Goal: Find specific page/section: Find specific page/section

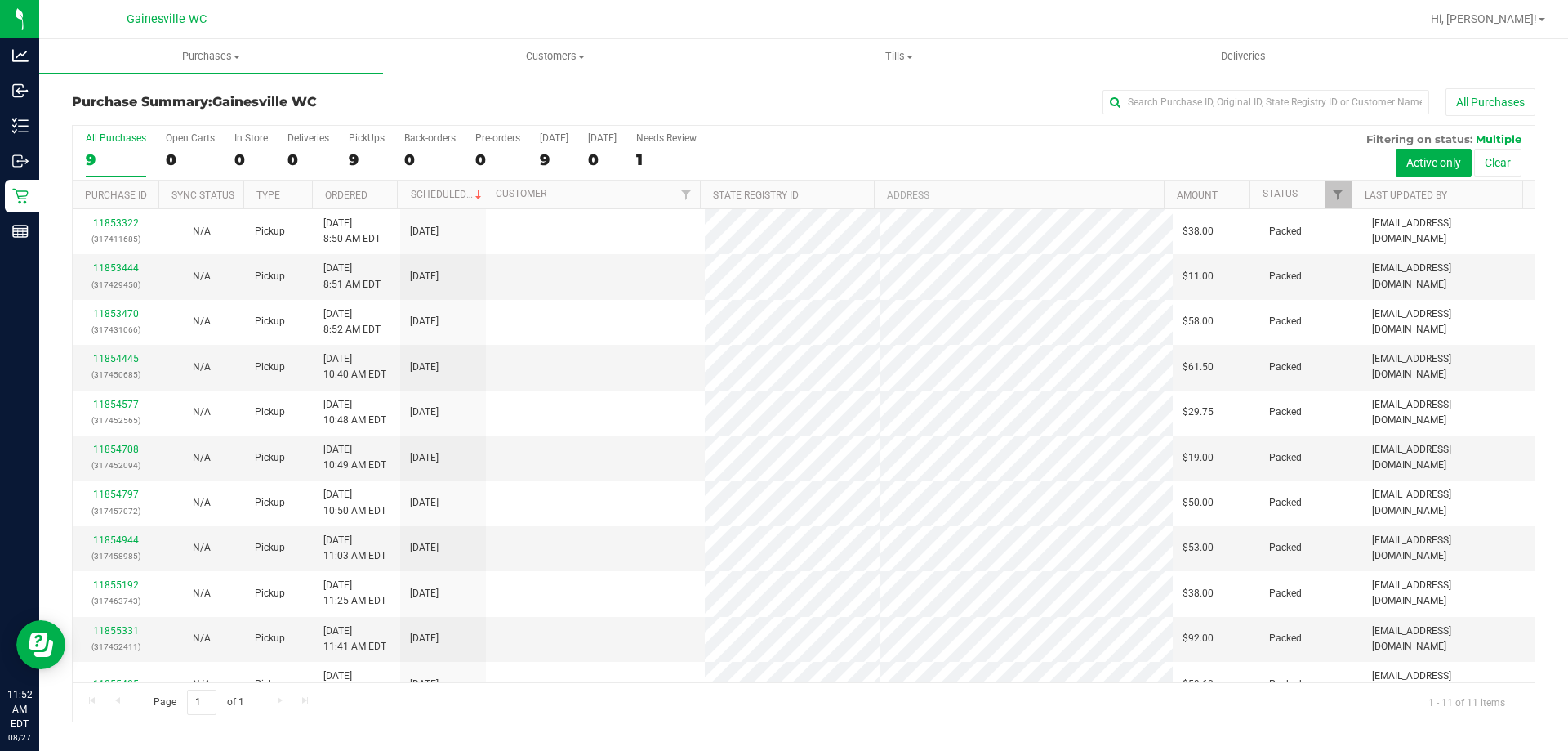
scroll to position [24, 0]
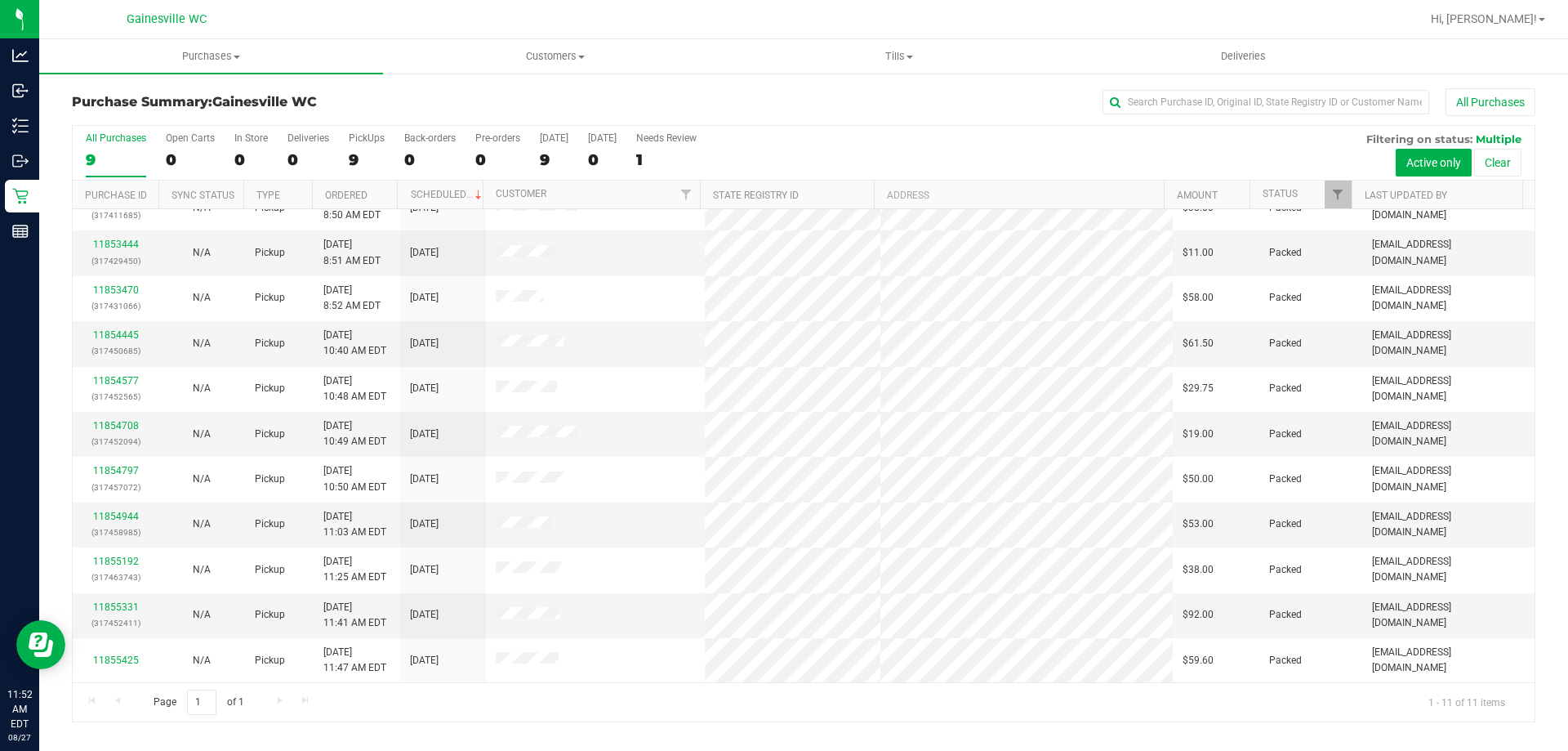
click at [1058, 722] on div "All Purchases 9 Open Carts 0 In Store 0 Deliveries 0 PickUps 9 Back-orders 0 Pr…" at bounding box center [803, 424] width 1463 height 598
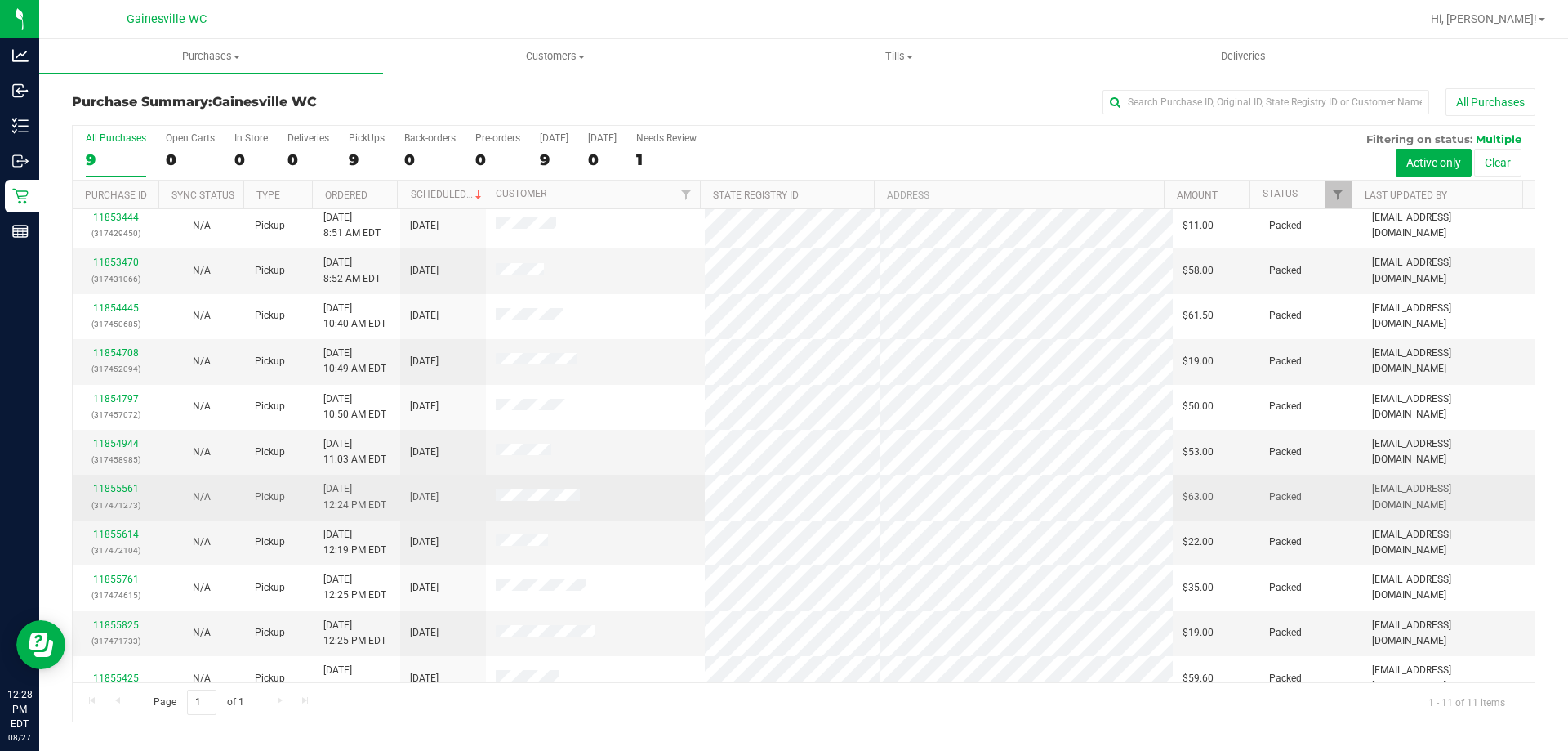
scroll to position [0, 0]
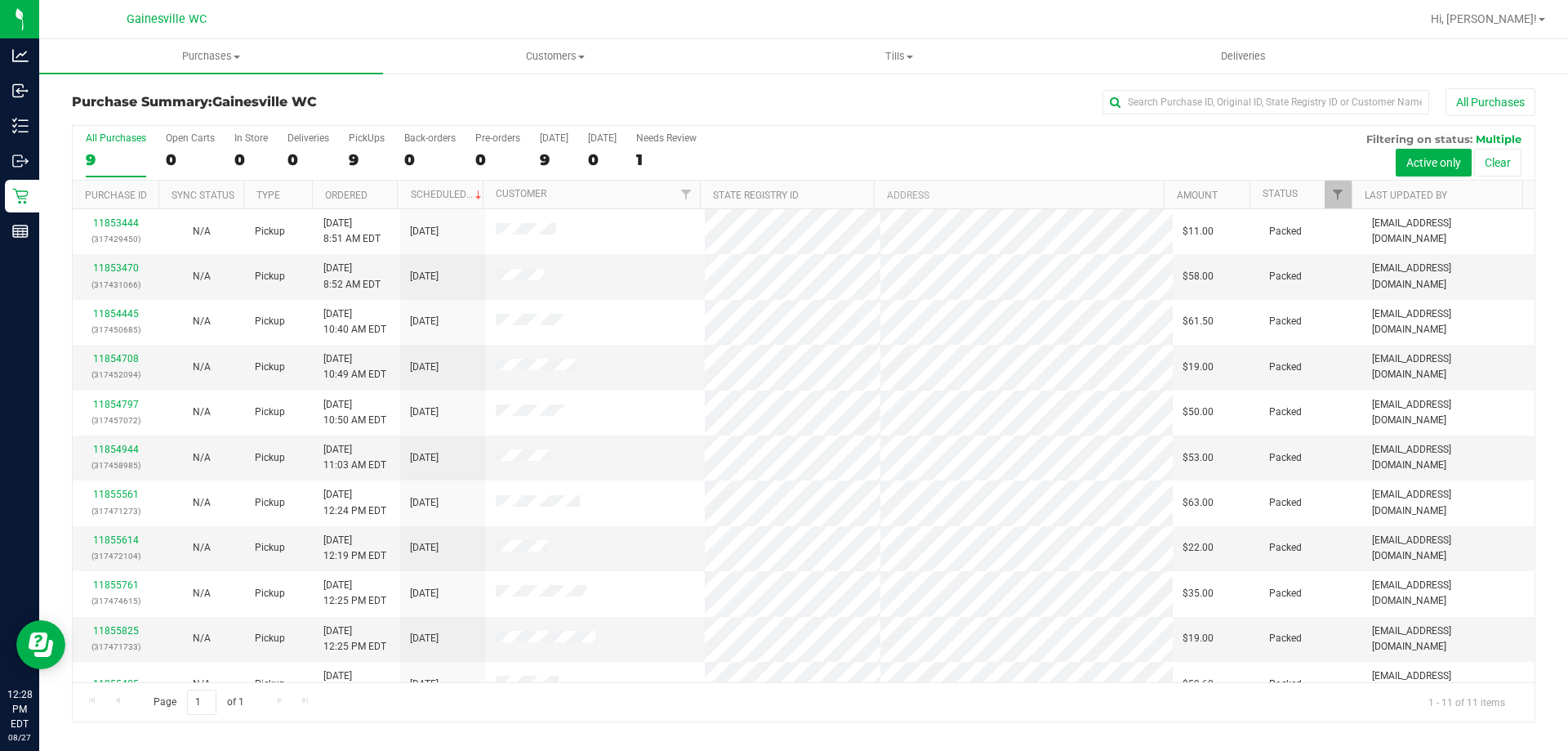
click at [803, 98] on div "All Purchases" at bounding box center [1047, 102] width 976 height 28
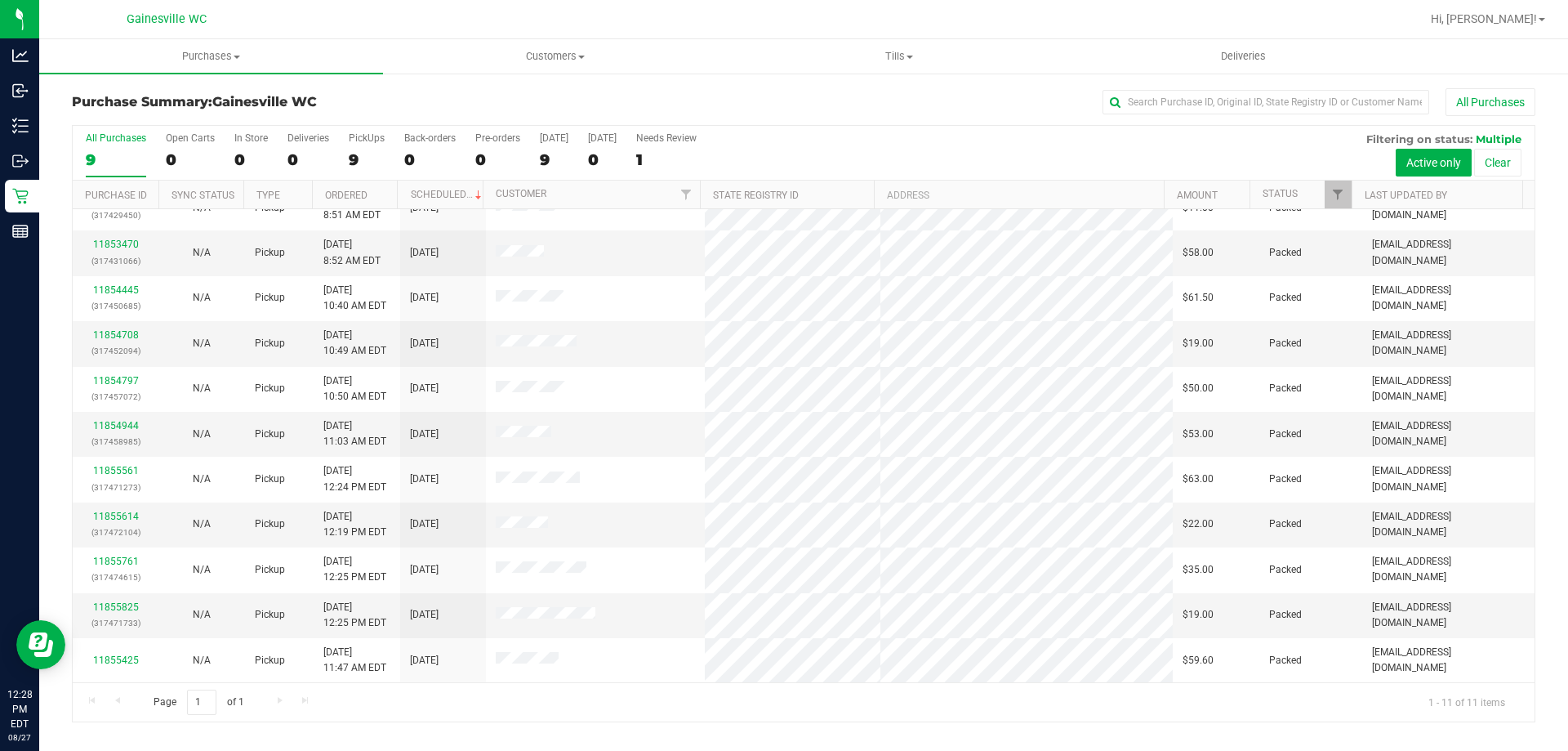
click at [687, 688] on div "Page 1 of 1 1 - 11 of 11 items" at bounding box center [803, 702] width 1461 height 39
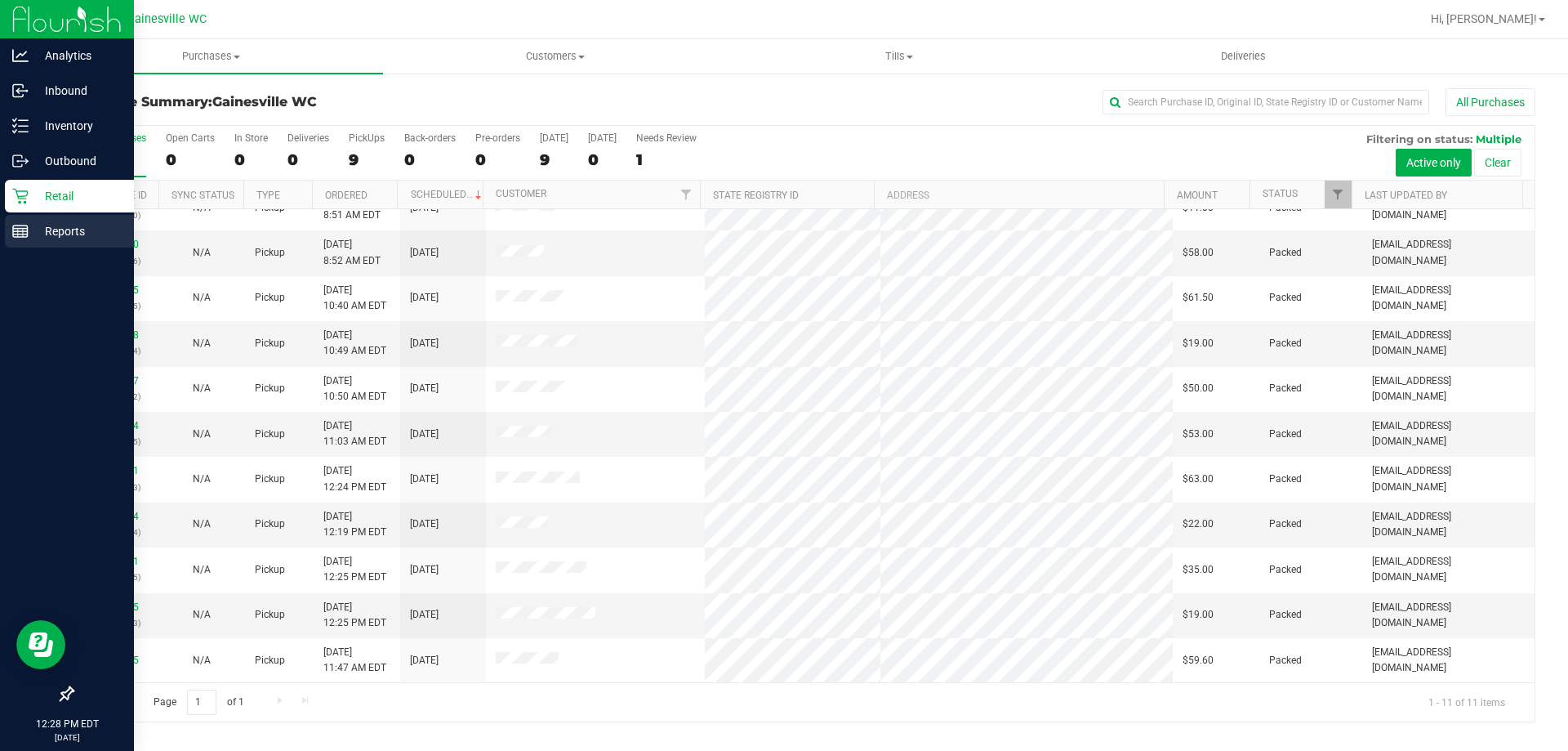
click at [69, 240] on p "Reports" at bounding box center [77, 231] width 98 height 19
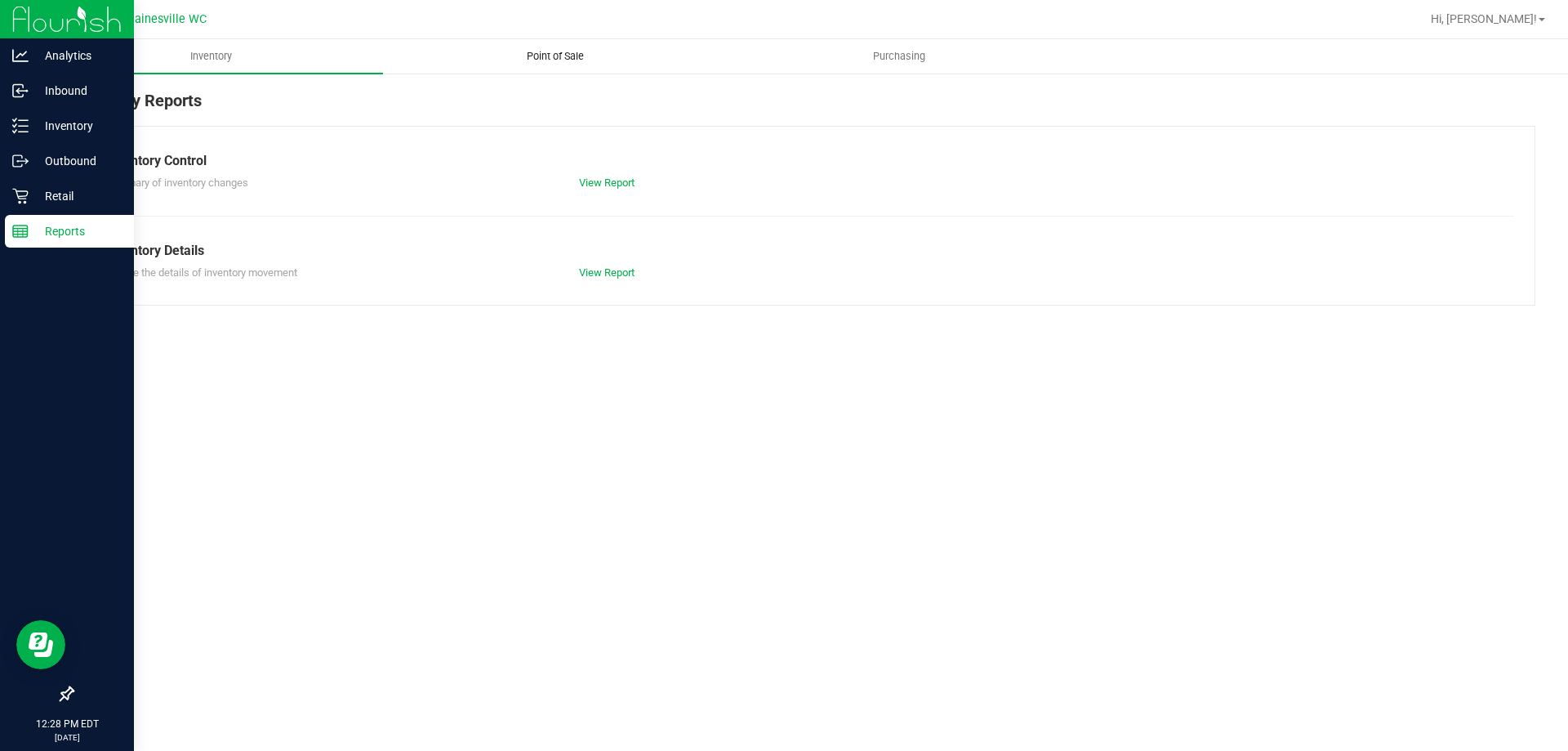
click at [536, 60] on span "Point of Sale" at bounding box center [555, 56] width 101 height 15
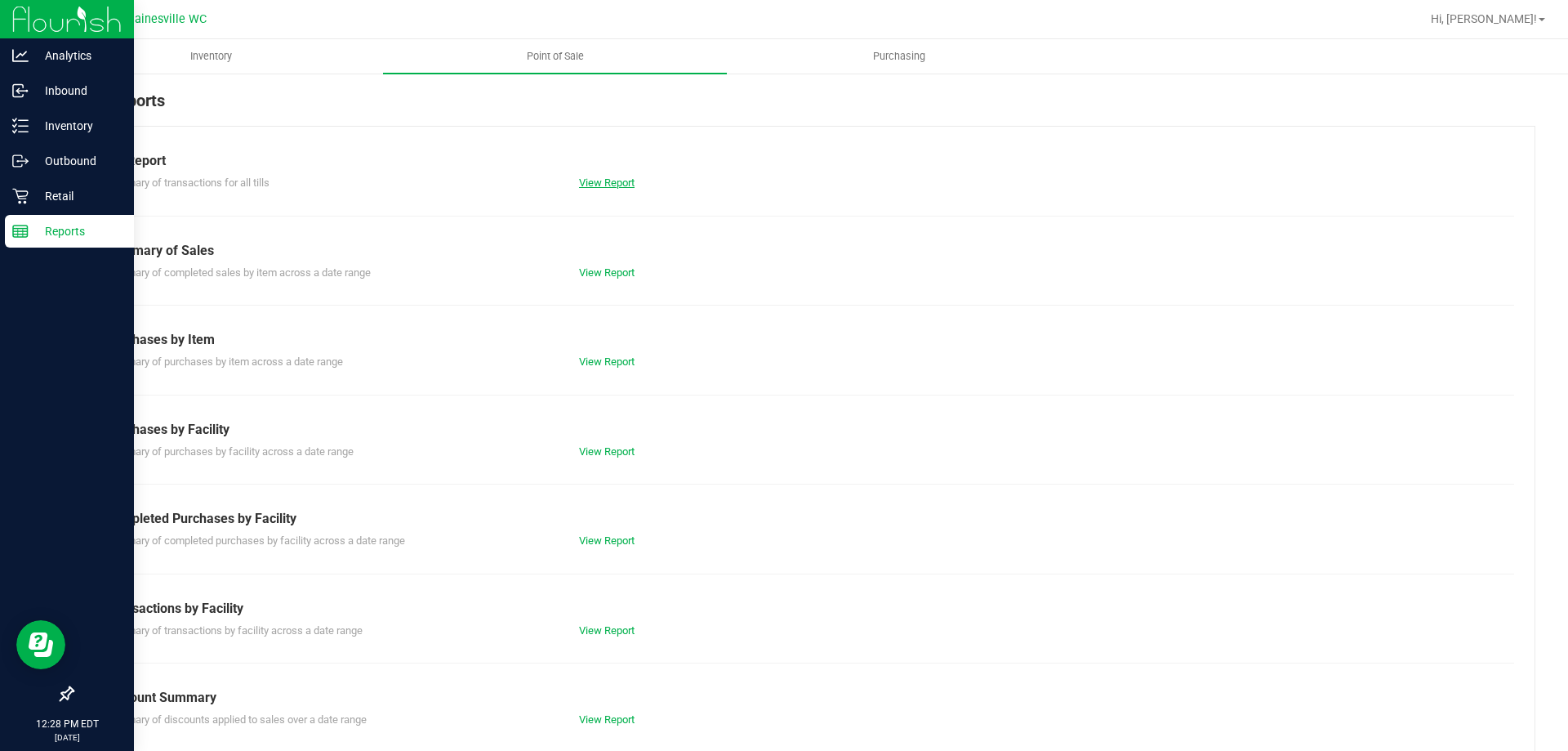
click at [613, 186] on link "View Report" at bounding box center [606, 182] width 55 height 12
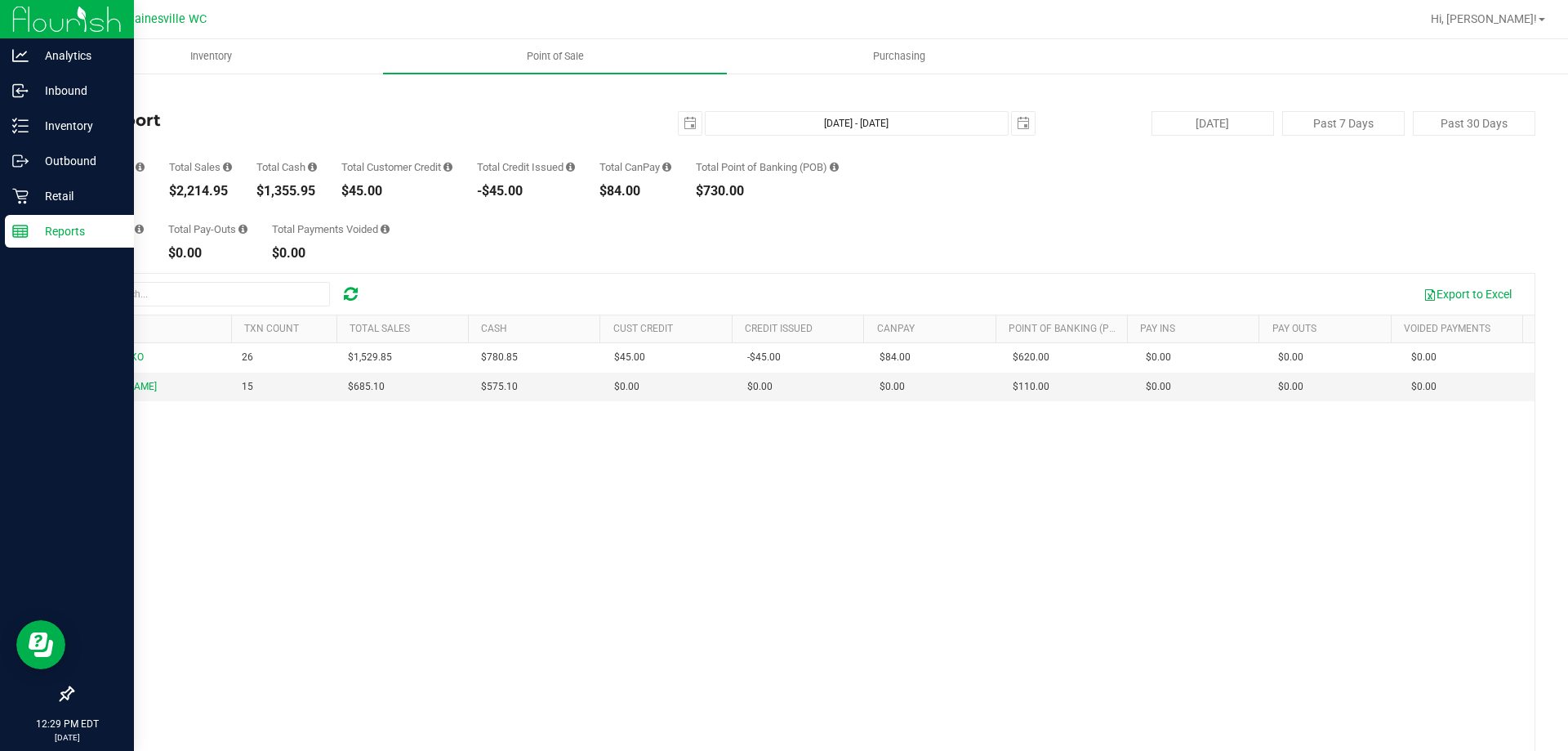
click at [54, 219] on div "Reports" at bounding box center [70, 231] width 129 height 33
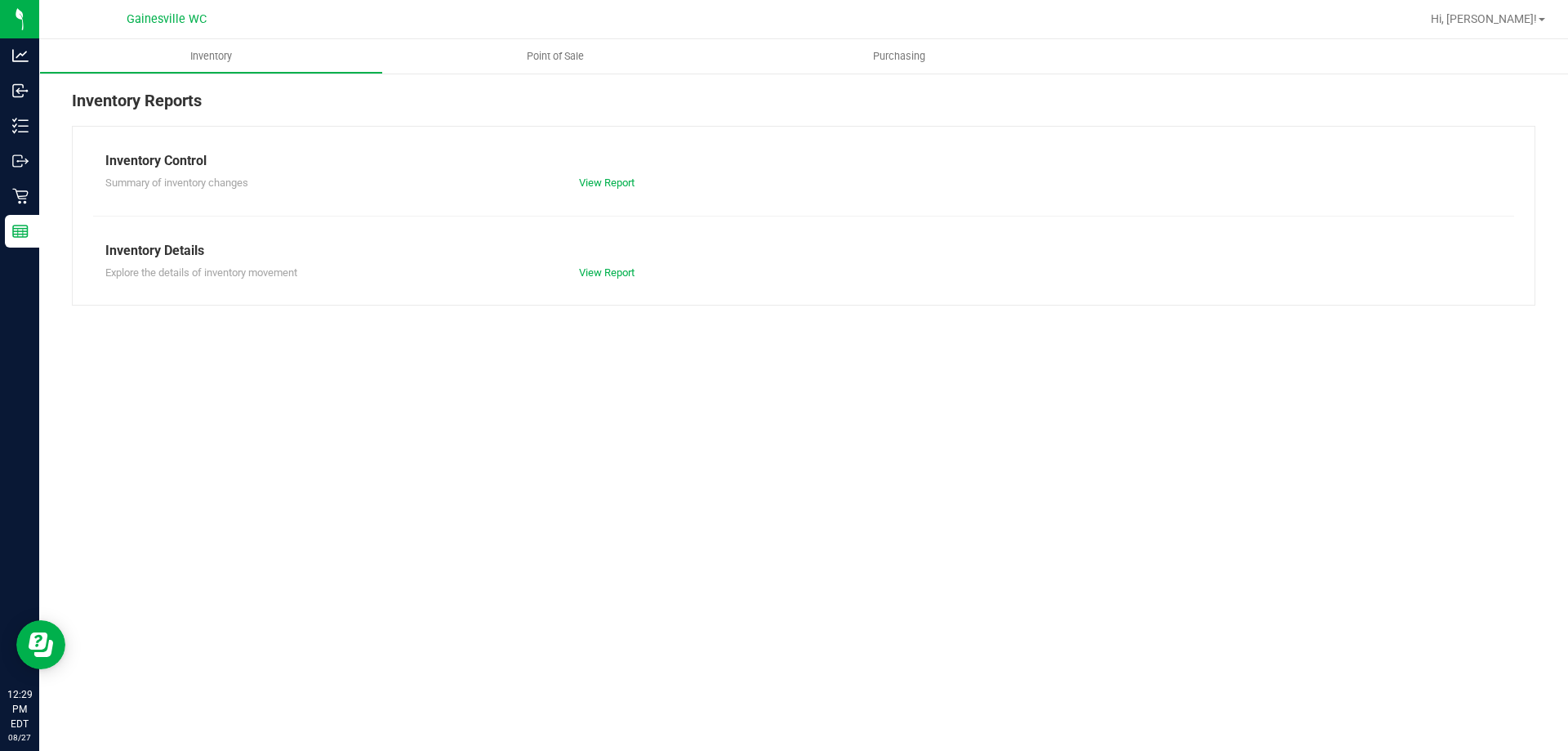
click at [573, 641] on div "Inventory Point of Sale Purchasing Inventory Reports Inventory Control Summary …" at bounding box center [802, 394] width 1528 height 711
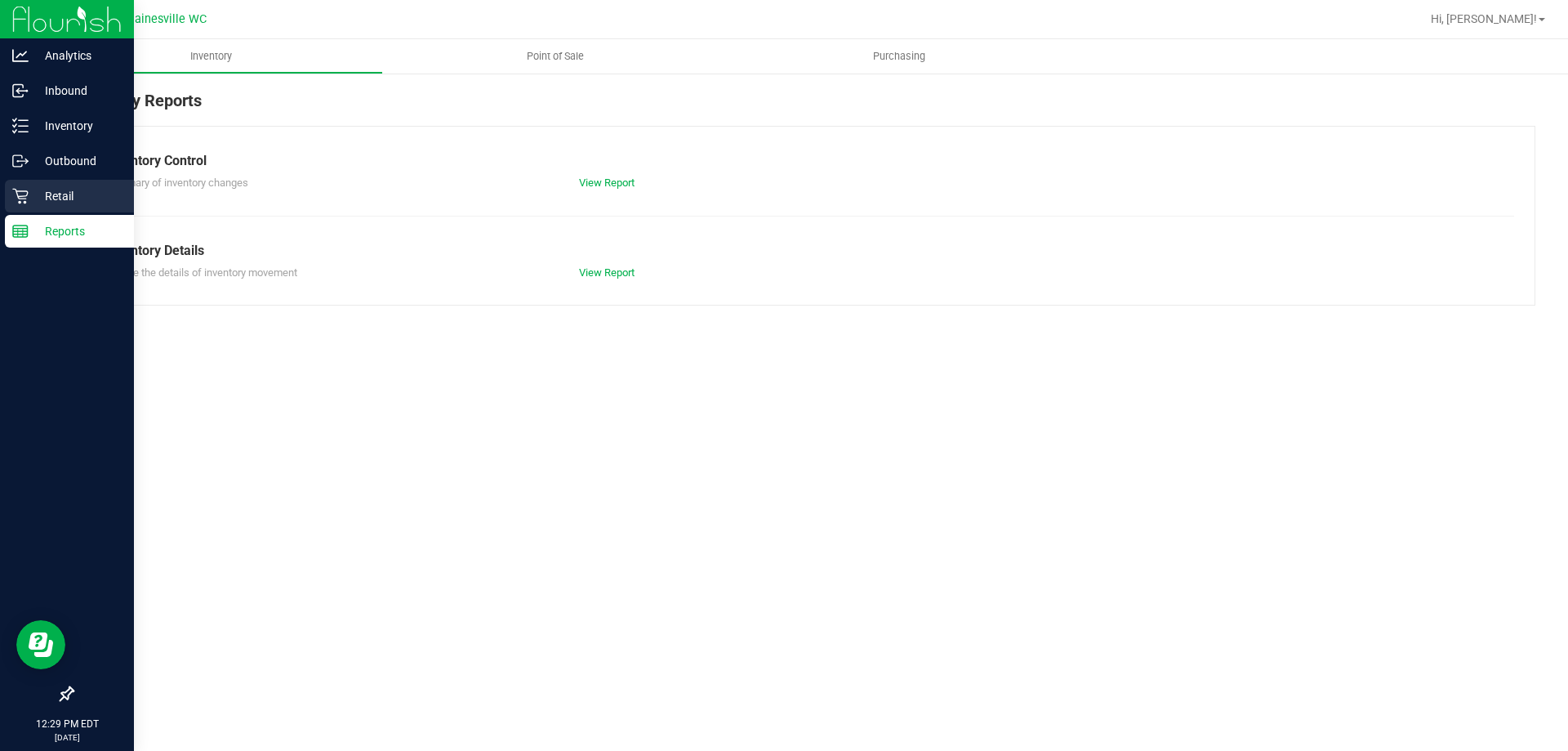
click at [18, 195] on icon at bounding box center [20, 196] width 17 height 17
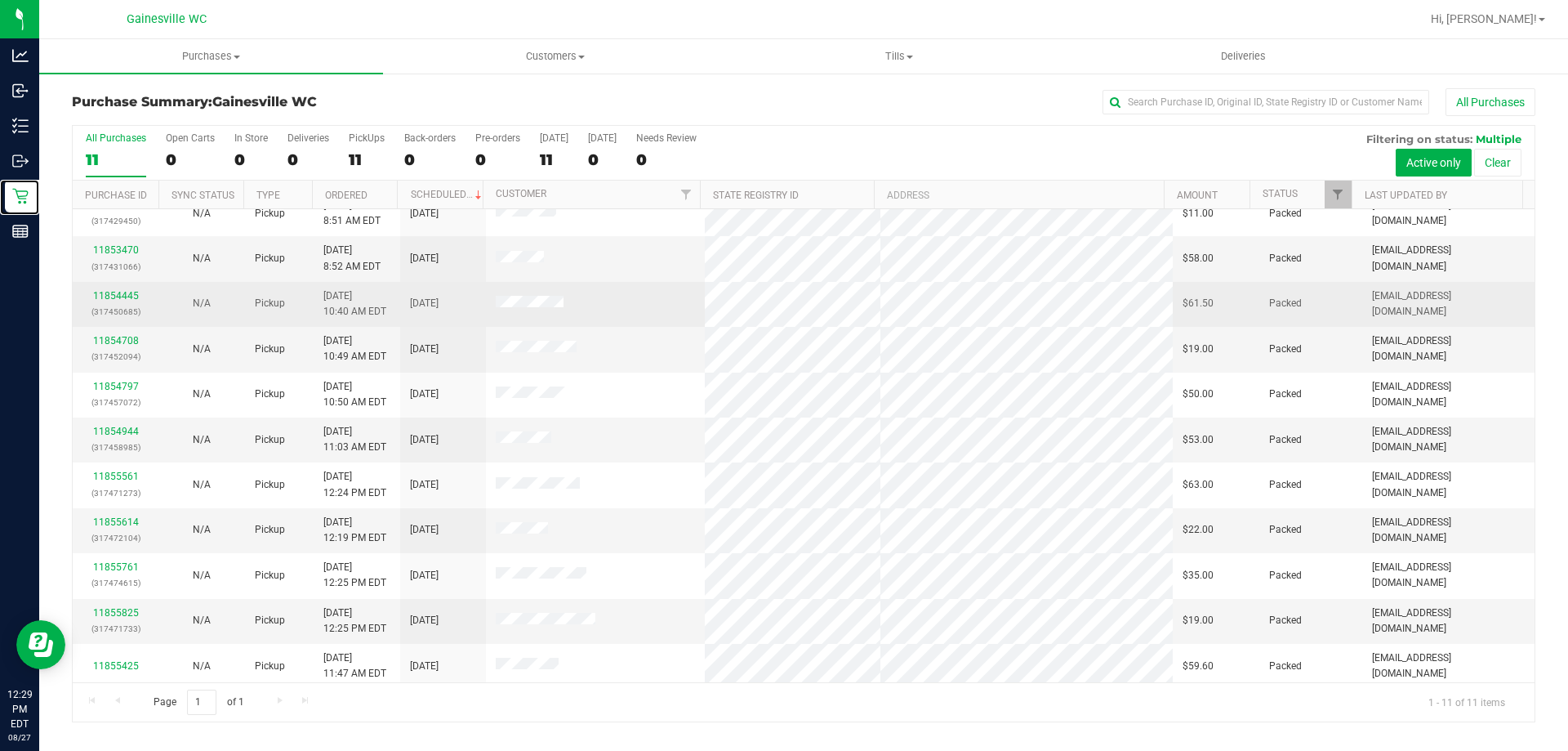
scroll to position [24, 0]
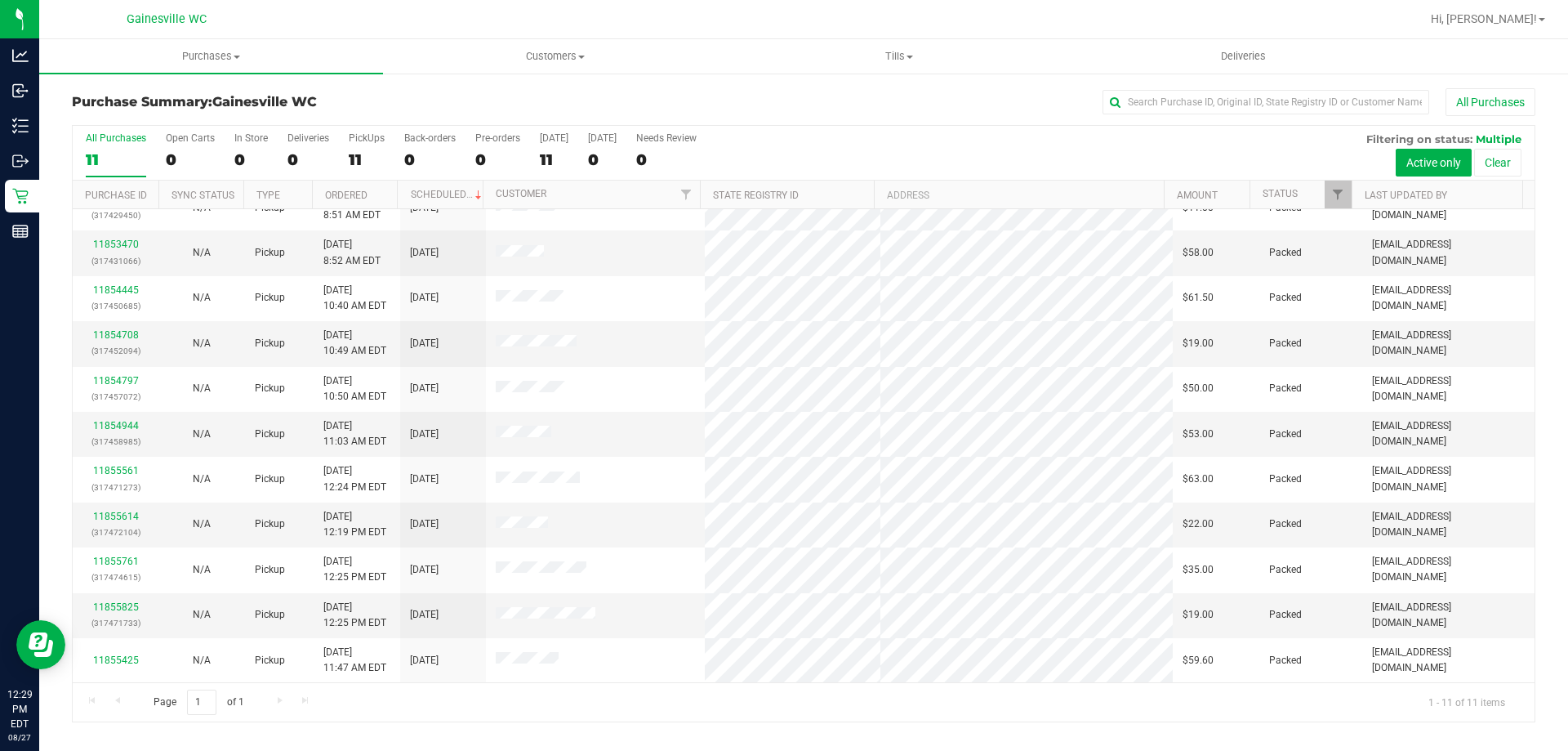
click at [303, 12] on div at bounding box center [856, 19] width 1128 height 32
click at [592, 710] on div "Page 1 of 1 1 - 11 of 11 items" at bounding box center [803, 702] width 1461 height 39
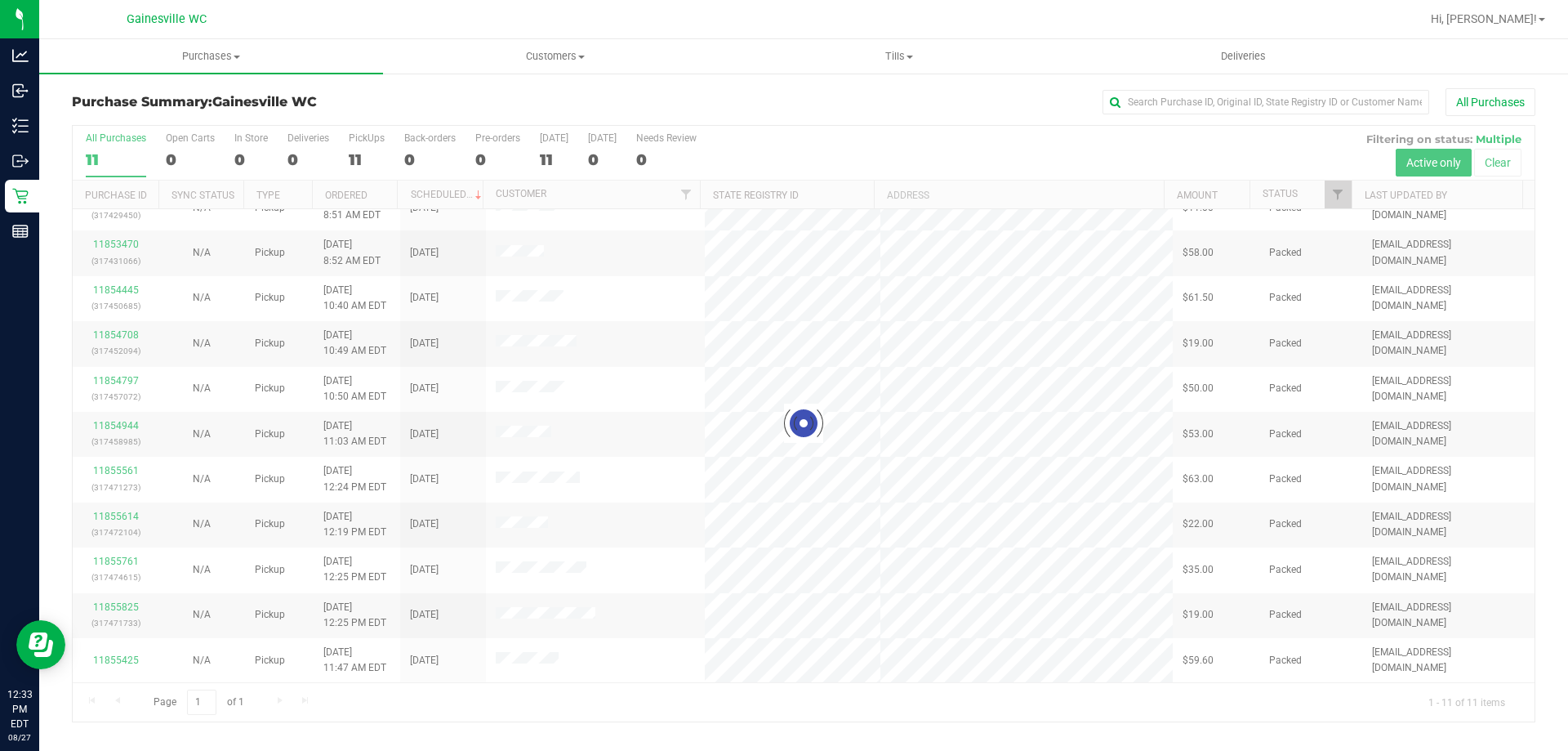
scroll to position [0, 0]
